Goal: Check status: Check status

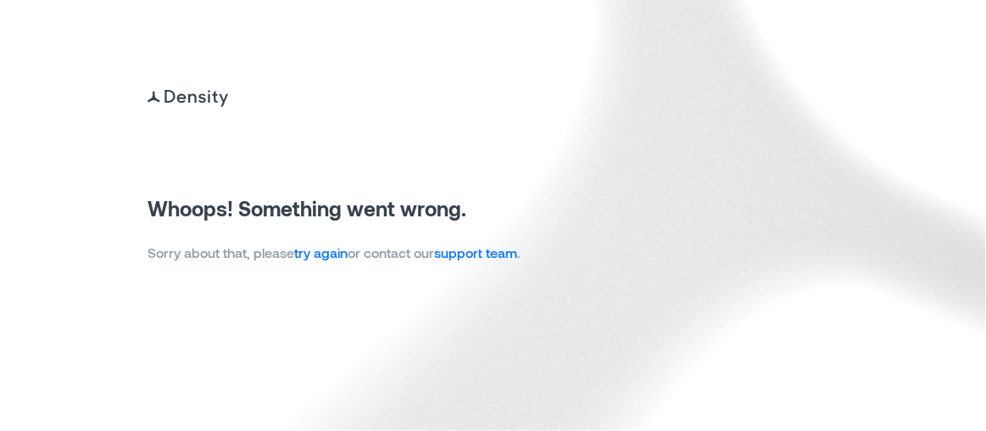
click at [330, 248] on link "try again" at bounding box center [320, 252] width 53 height 16
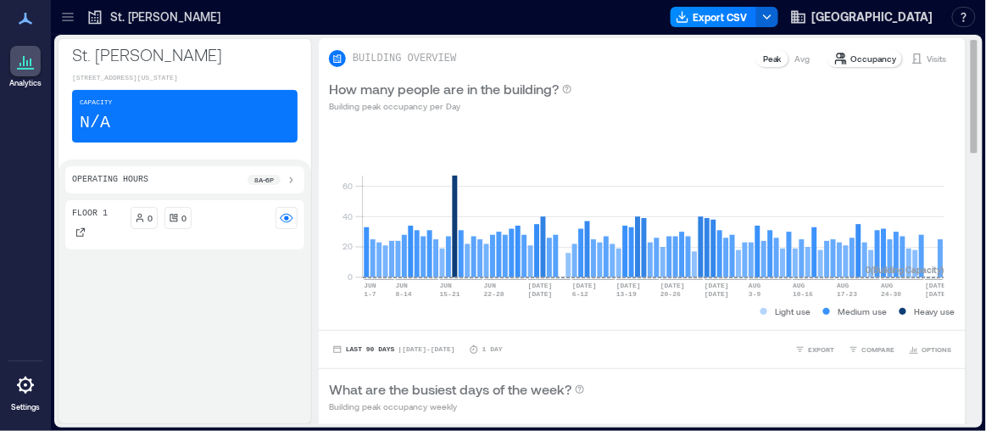
click at [868, 55] on p "Occupancy" at bounding box center [874, 59] width 46 height 14
click at [795, 58] on p "Avg" at bounding box center [802, 59] width 15 height 14
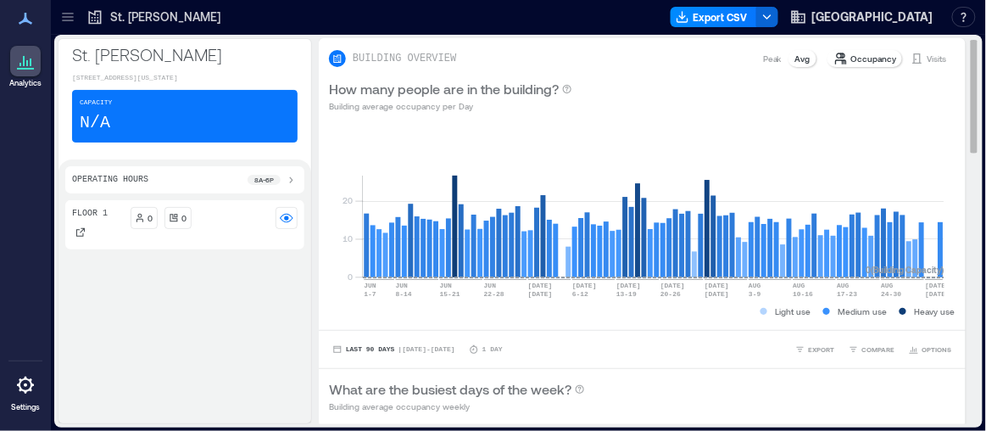
click at [927, 55] on p "Visits" at bounding box center [936, 59] width 19 height 14
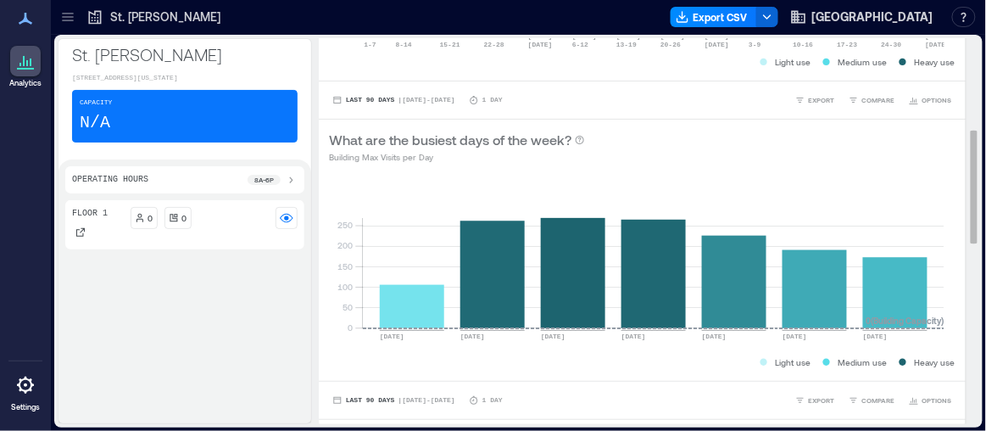
scroll to position [308, 0]
